Goal: Find contact information: Find contact information

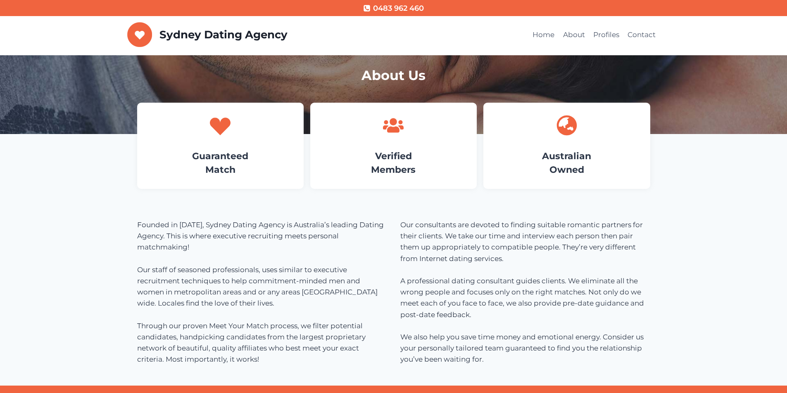
drag, startPoint x: 0, startPoint y: 0, endPoint x: 287, endPoint y: 222, distance: 362.9
click at [287, 222] on p "Founded in 1997, Sydney Dating Agency is Australia’s leading Dating Agency. Thi…" at bounding box center [262, 293] width 250 height 146
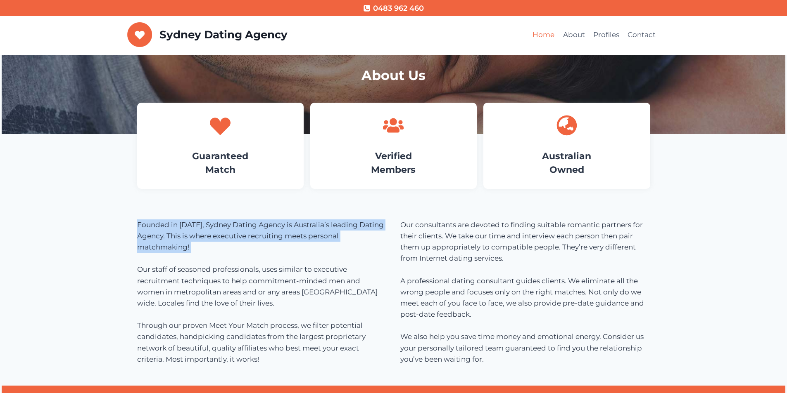
click at [550, 35] on link "Home" at bounding box center [543, 35] width 30 height 20
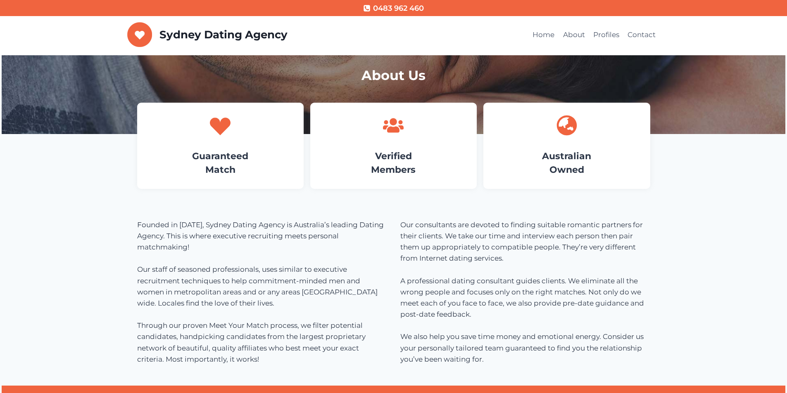
click at [265, 150] on h4 "Guaranteed Match" at bounding box center [220, 162] width 142 height 27
click at [226, 135] on icon at bounding box center [220, 125] width 21 height 21
click at [219, 152] on link "Guaranteed Match" at bounding box center [220, 163] width 56 height 25
click at [404, 161] on link "Verified Members" at bounding box center [393, 163] width 45 height 25
click at [555, 169] on link "Australian Owned" at bounding box center [566, 163] width 49 height 25
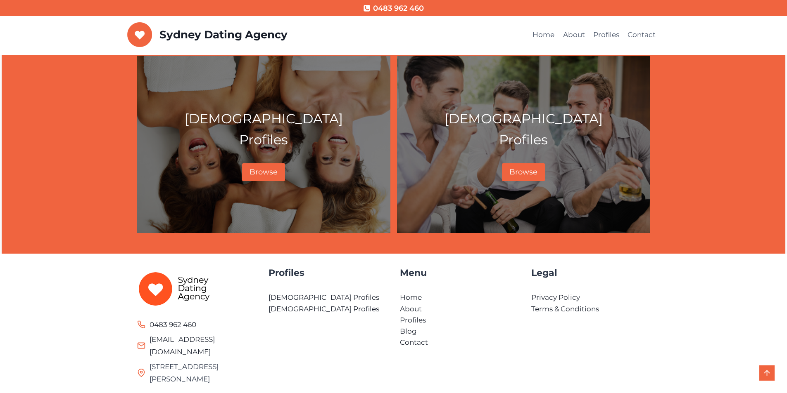
scroll to position [447, 0]
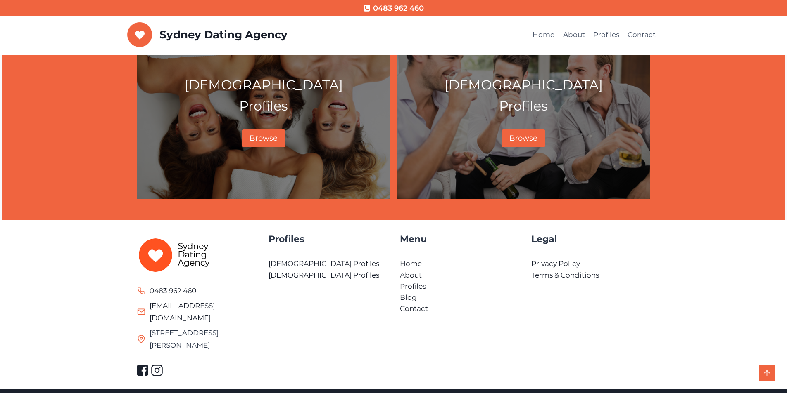
click at [763, 373] on link "Scroll to top" at bounding box center [766, 373] width 15 height 15
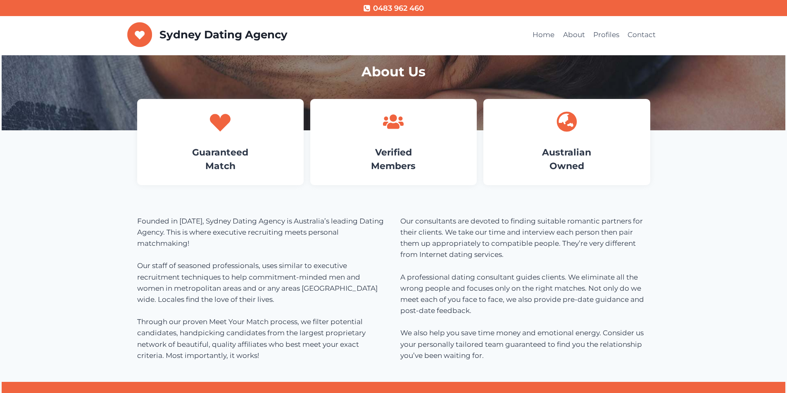
scroll to position [0, 0]
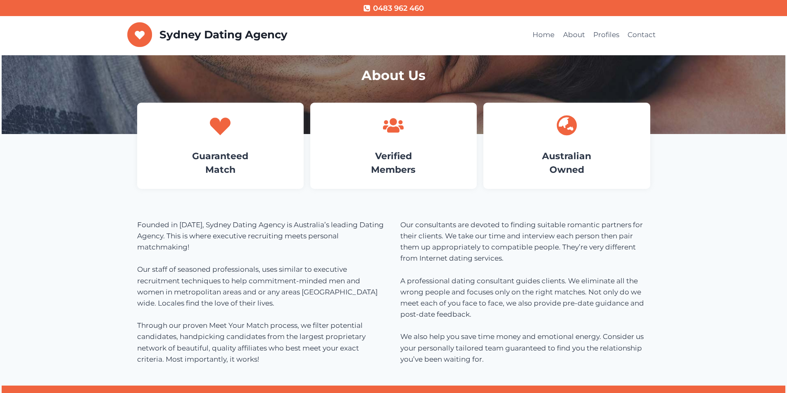
click at [388, 2] on span "0483 962 460" at bounding box center [398, 8] width 51 height 12
click at [395, 5] on span "0483 962 460" at bounding box center [398, 8] width 51 height 12
click at [606, 37] on link "Profiles" at bounding box center [606, 35] width 34 height 20
click at [631, 33] on link "Contact" at bounding box center [641, 35] width 36 height 20
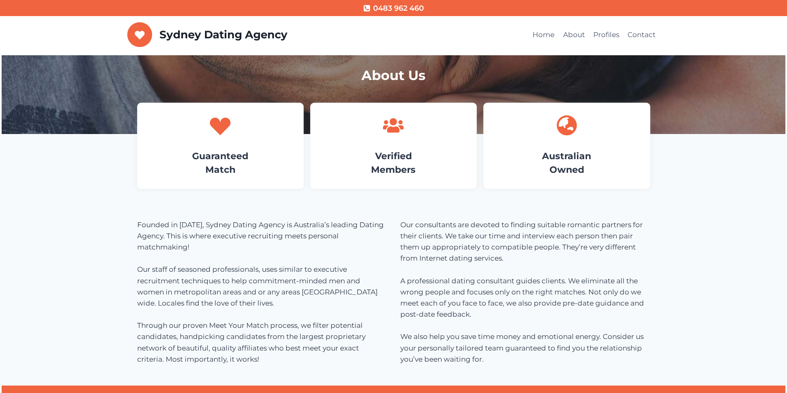
click at [631, 33] on link "Contact" at bounding box center [641, 35] width 36 height 20
click at [131, 165] on div "About Us Guaranteed Match Verified Members Australian Owned Founded in [DATE], …" at bounding box center [393, 360] width 533 height 611
